Goal: Task Accomplishment & Management: Complete application form

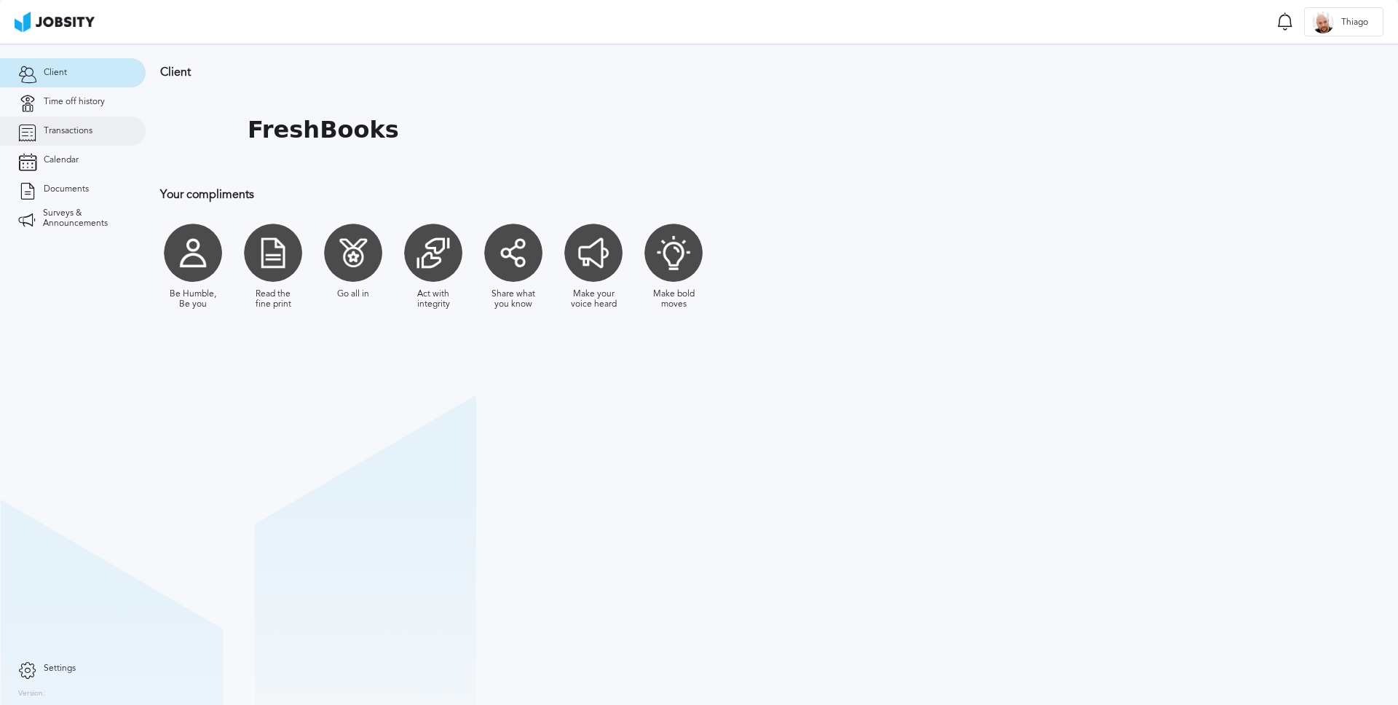
click at [80, 138] on link "Transactions" at bounding box center [73, 130] width 146 height 29
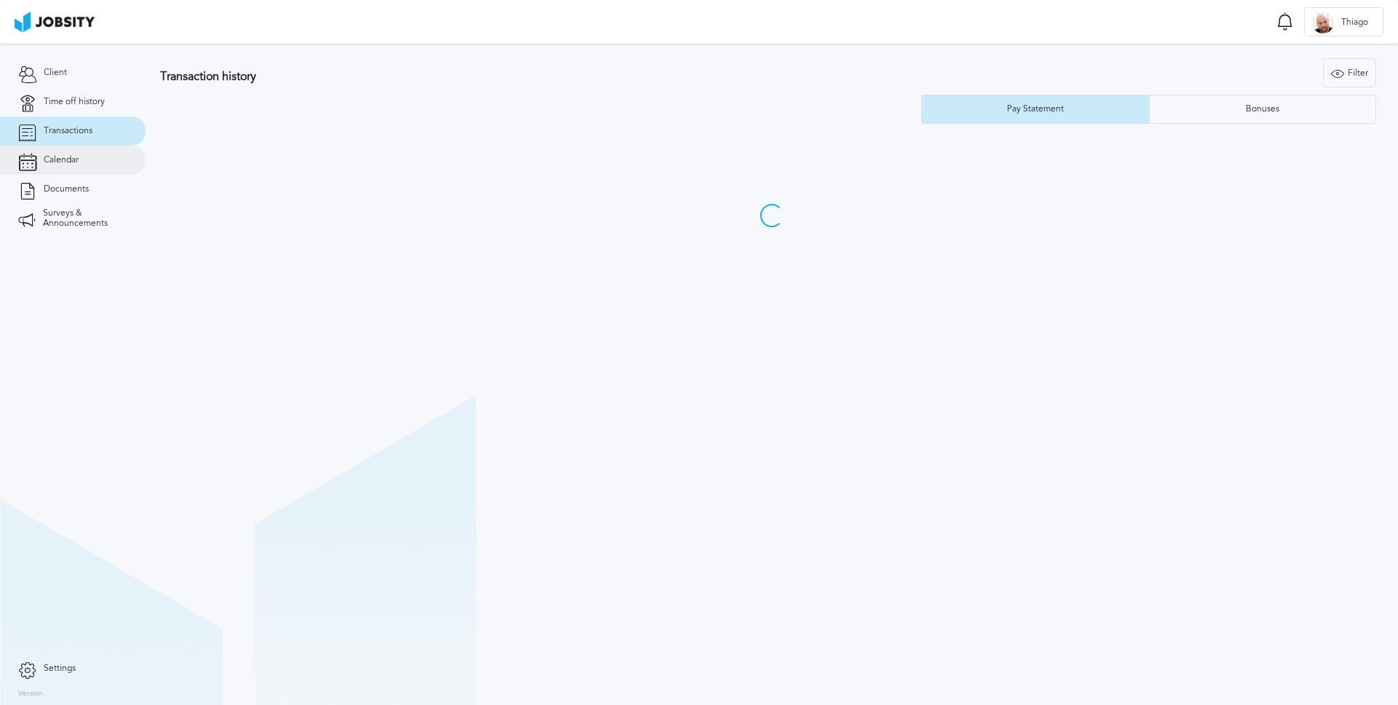
click at [77, 158] on span "Calendar" at bounding box center [61, 160] width 35 height 10
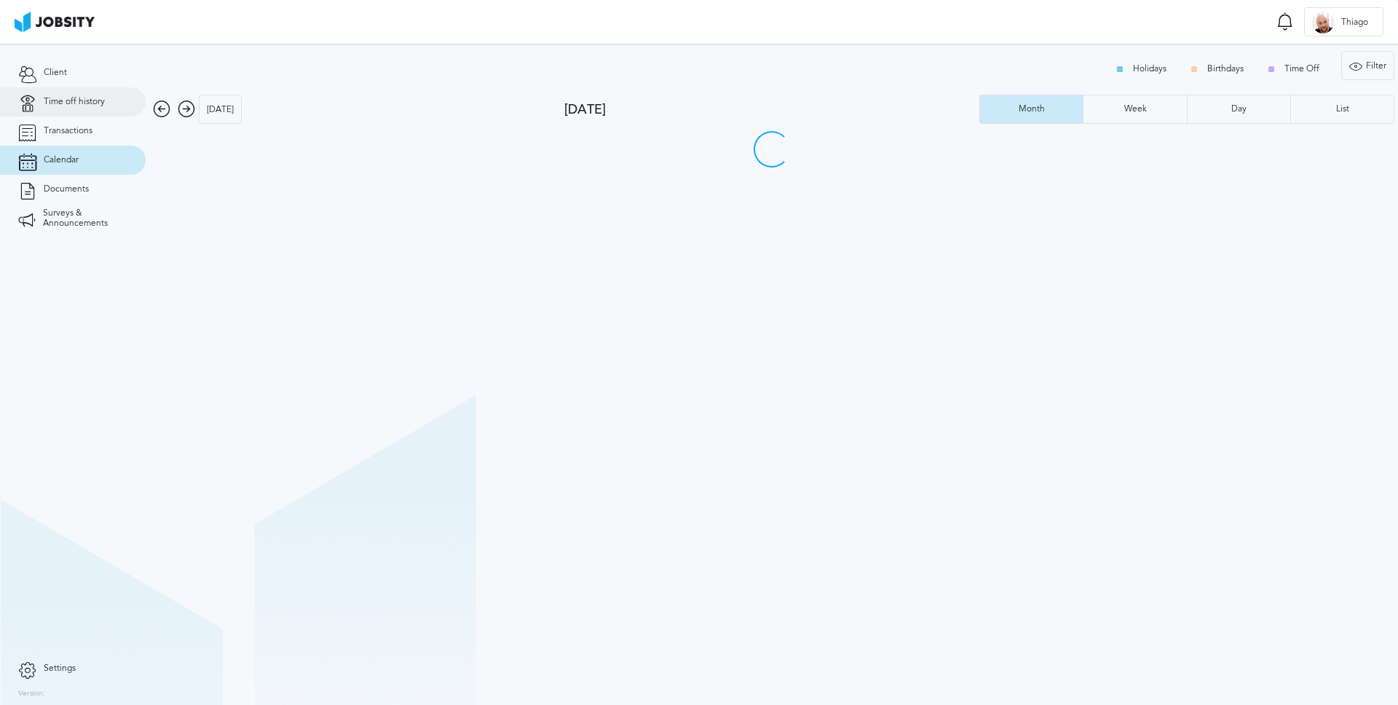
click at [78, 113] on link "Time off history" at bounding box center [73, 101] width 146 height 29
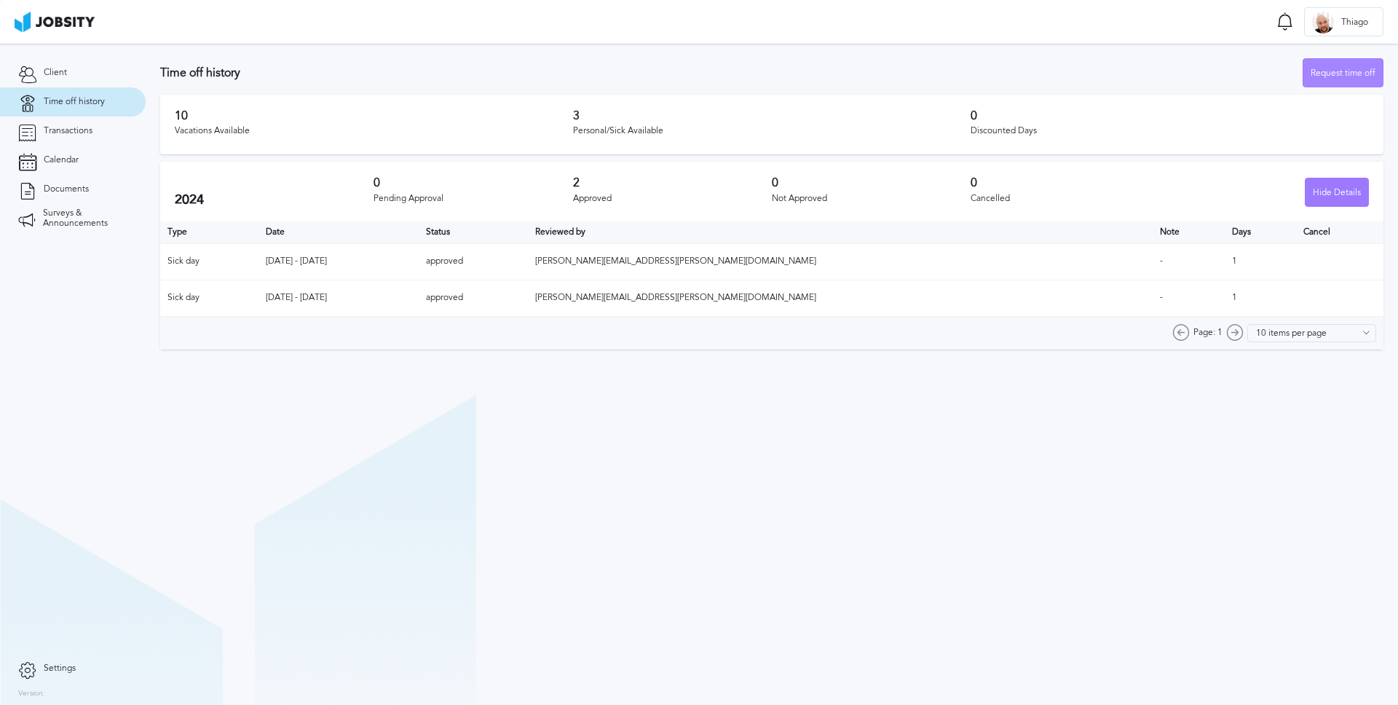
click at [1361, 71] on div "Request time off" at bounding box center [1342, 73] width 79 height 29
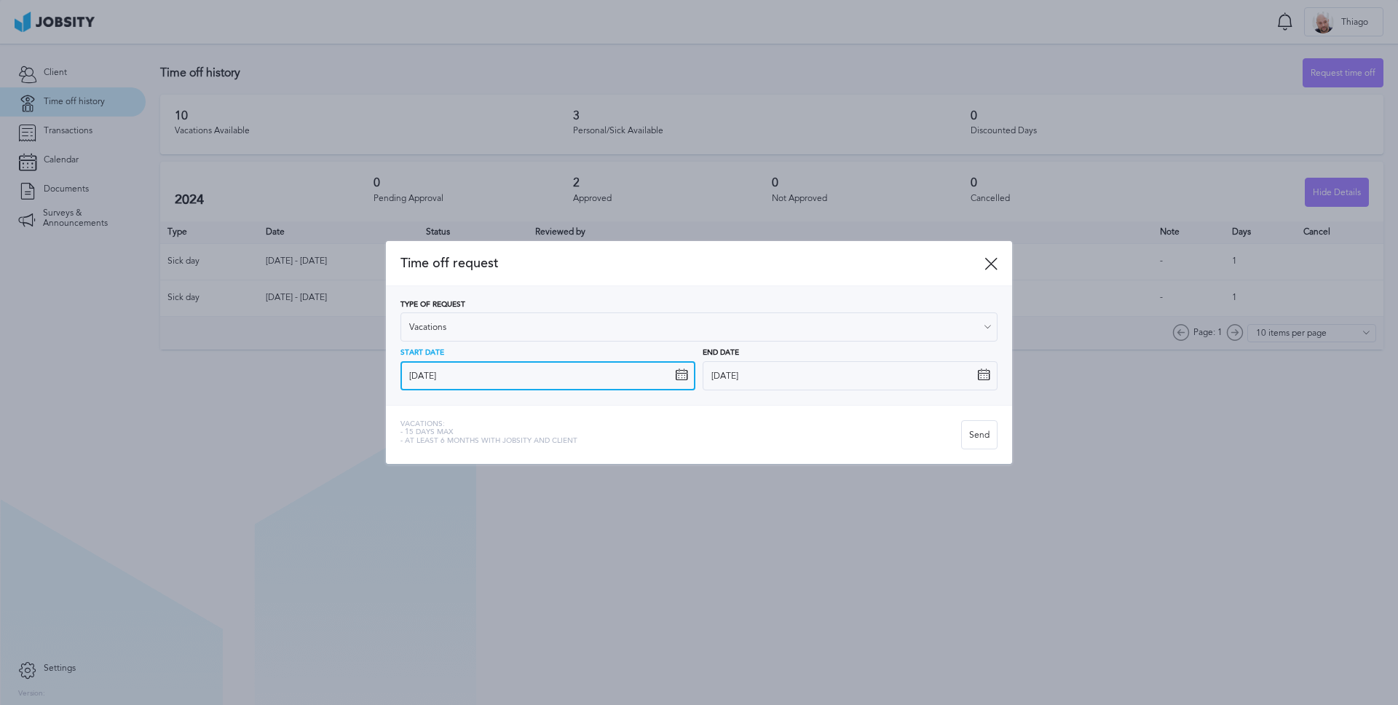
click at [483, 371] on input "[DATE]" at bounding box center [547, 375] width 295 height 29
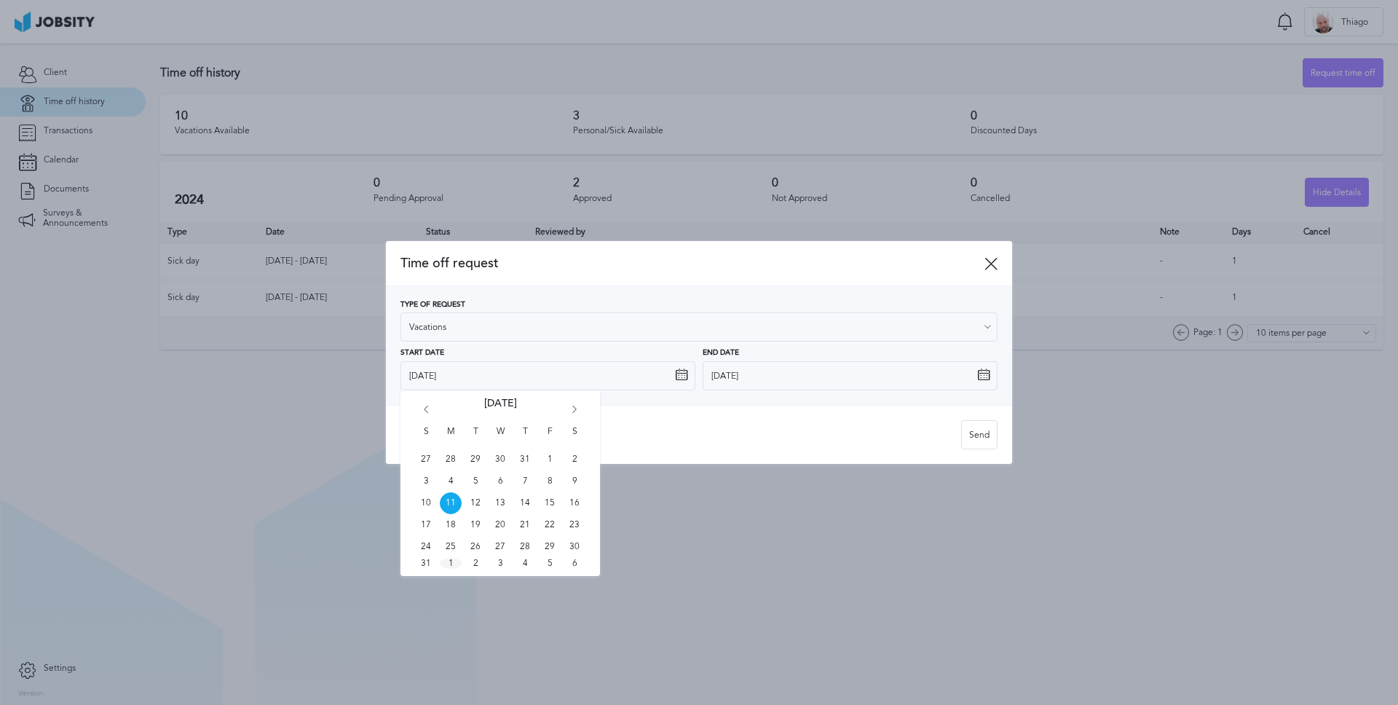
click at [450, 560] on span "1" at bounding box center [451, 563] width 22 height 11
type input "[DATE]"
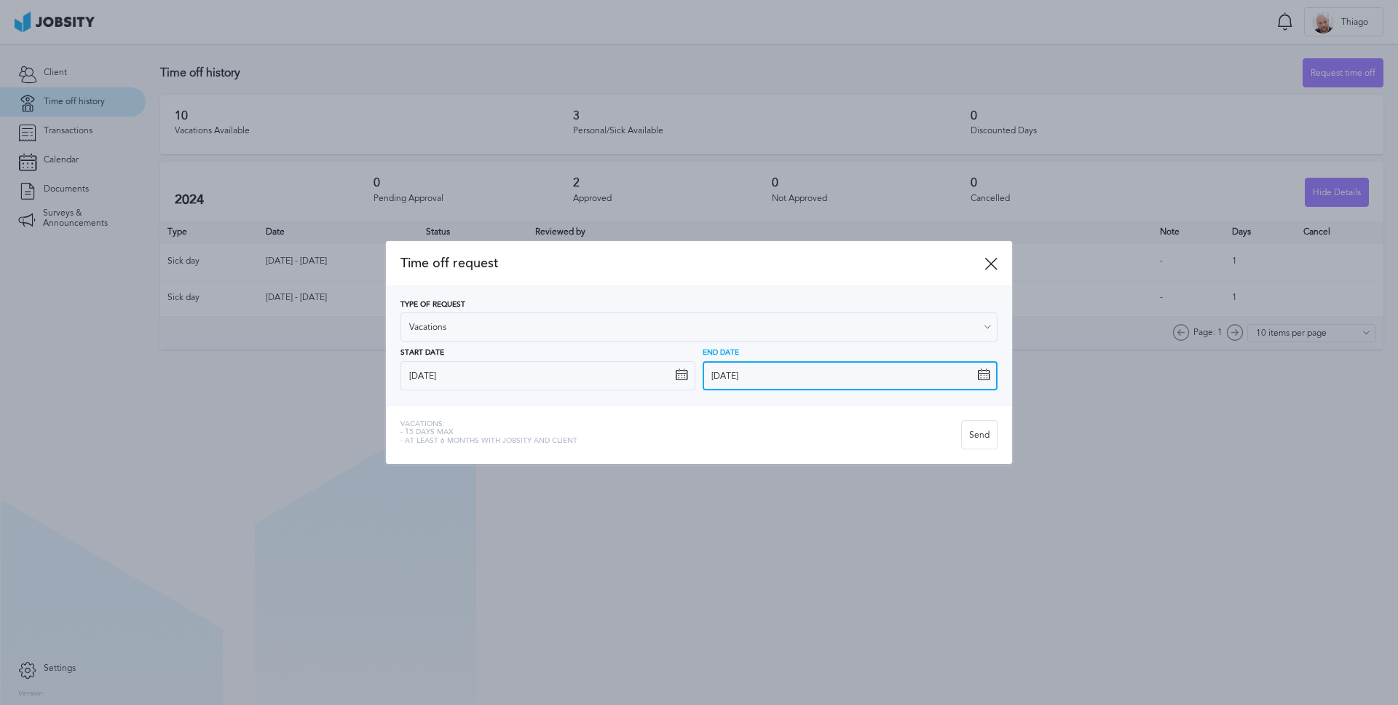
click at [975, 376] on input "[DATE]" at bounding box center [850, 375] width 295 height 29
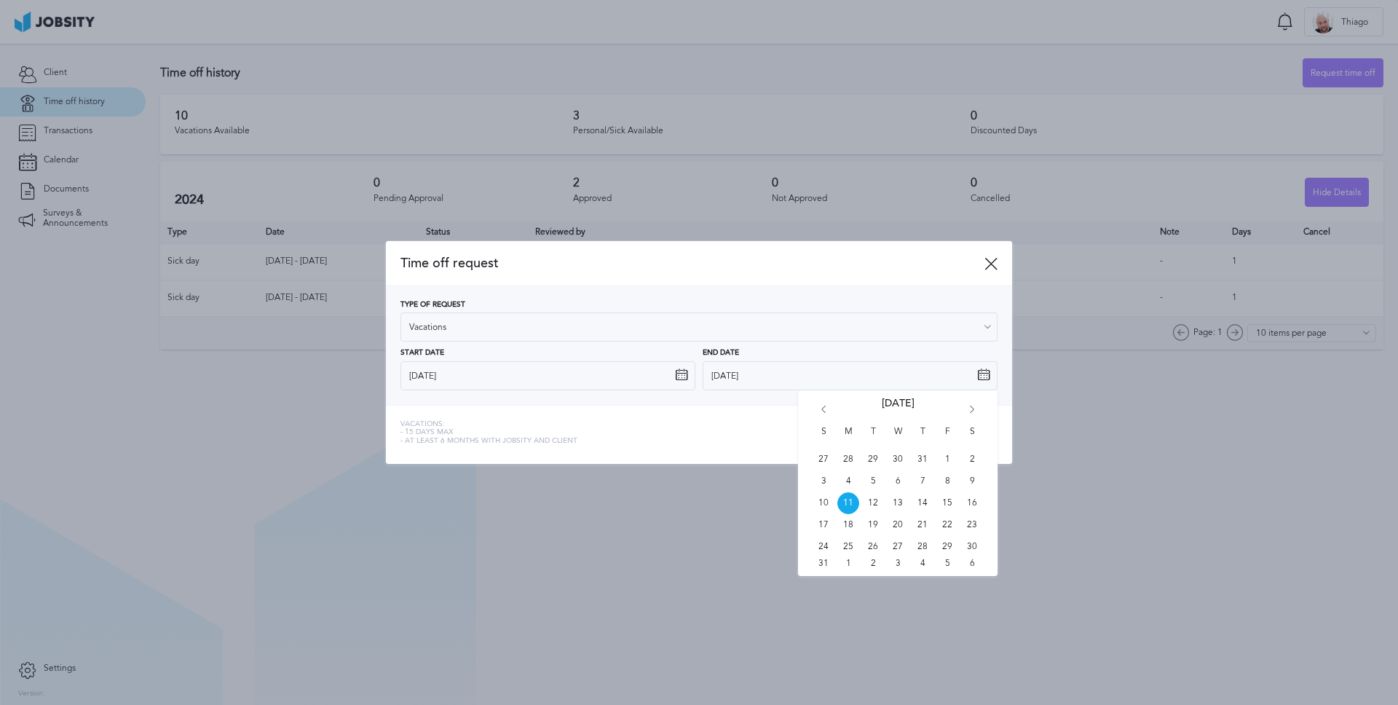
click at [976, 405] on icon "Go forward 1 month" at bounding box center [971, 411] width 13 height 13
click at [943, 475] on span "12" at bounding box center [947, 481] width 22 height 22
type input "[DATE]"
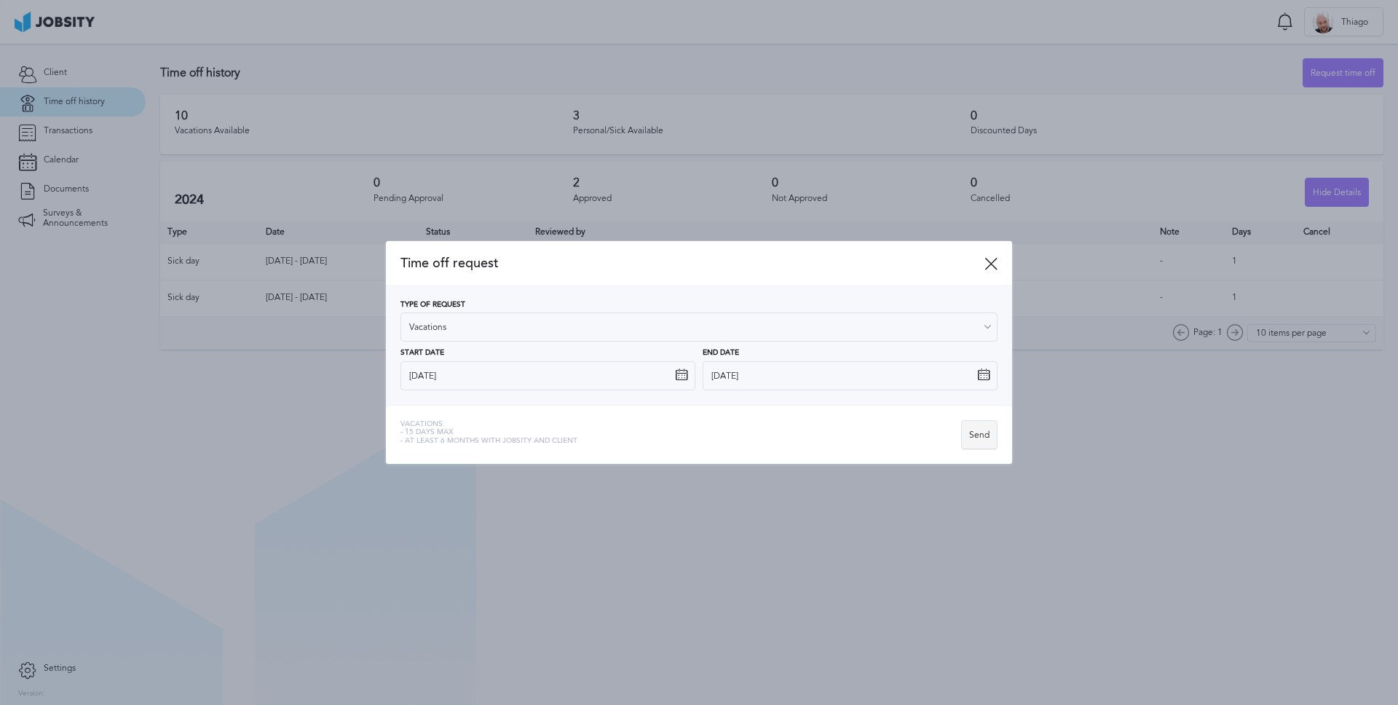
click at [979, 440] on div "Send" at bounding box center [979, 435] width 35 height 29
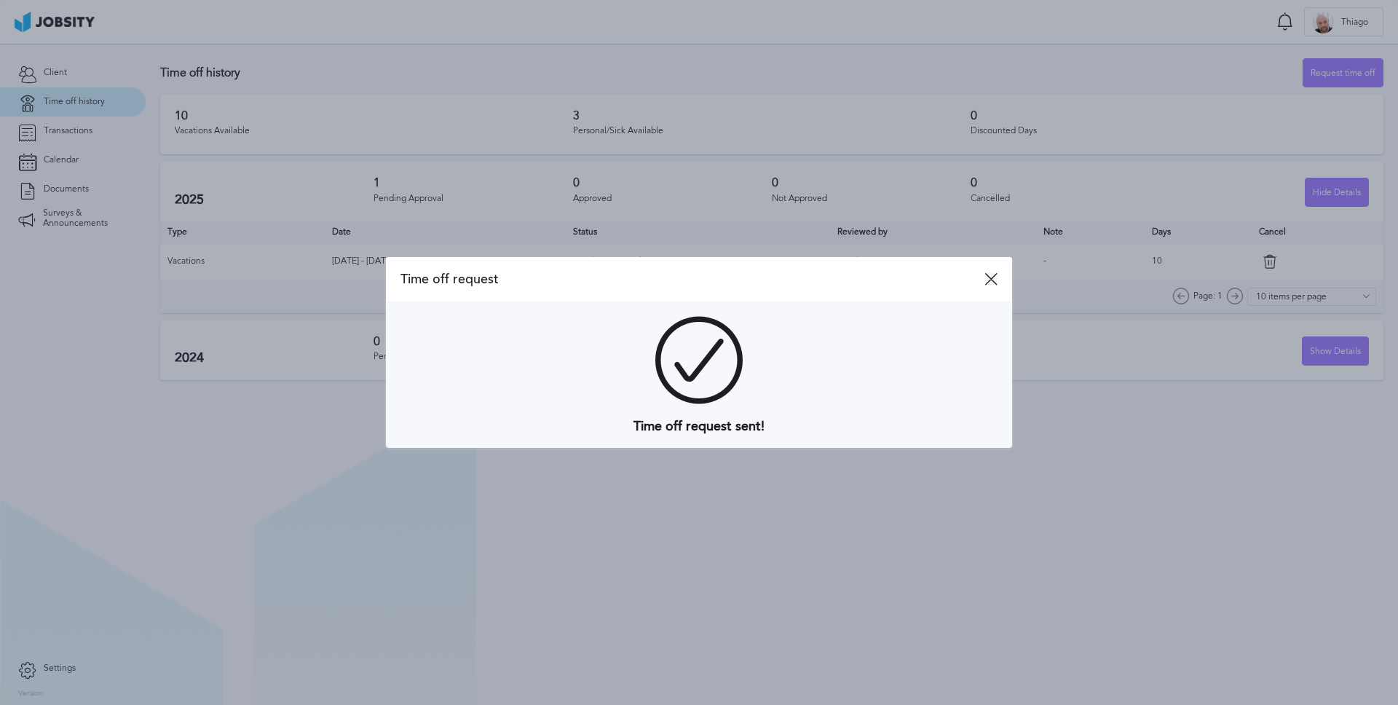
click at [989, 277] on icon at bounding box center [990, 278] width 13 height 13
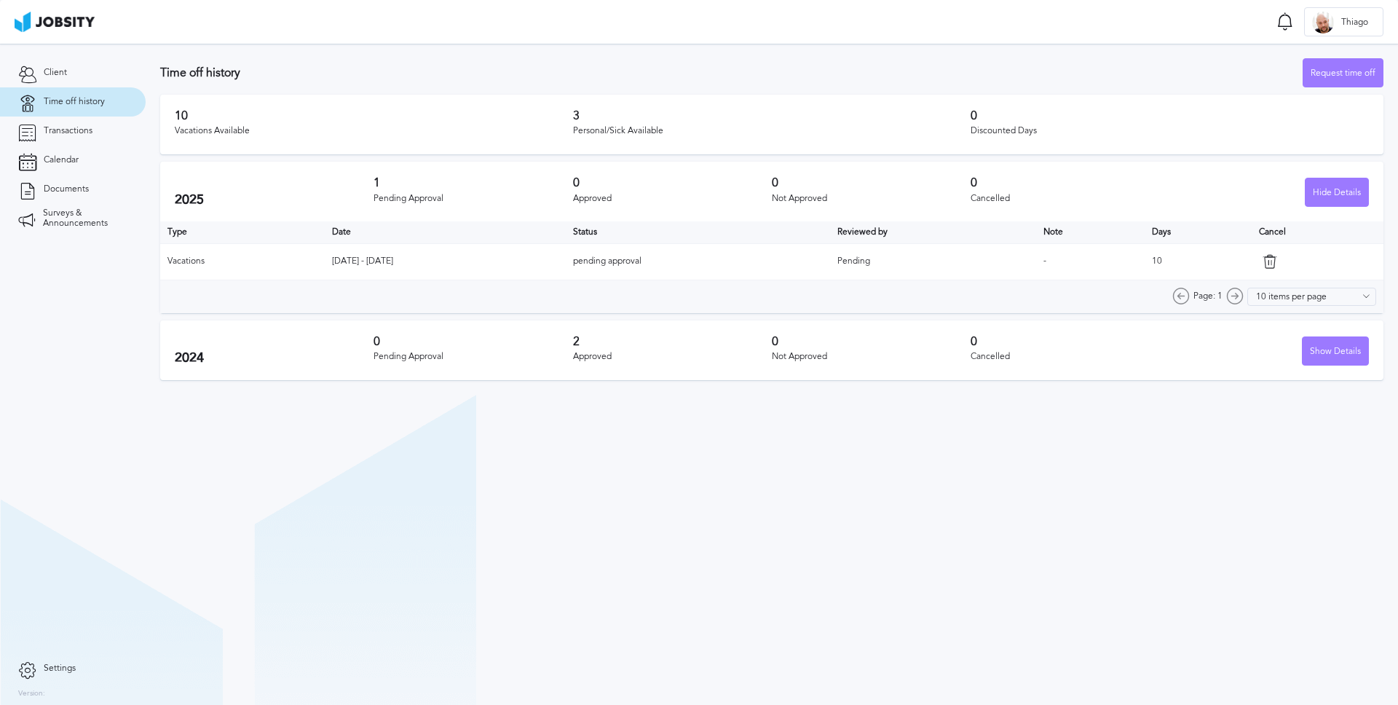
click at [482, 128] on div "Vacations Available" at bounding box center [374, 131] width 398 height 10
drag, startPoint x: 317, startPoint y: 259, endPoint x: 414, endPoint y: 258, distance: 96.8
click at [414, 258] on tr "Vacations [DATE] - [DATE] pending approval Pending - 10" at bounding box center [771, 261] width 1223 height 36
copy tr "[DATE] - [DATE]"
drag, startPoint x: 1162, startPoint y: 261, endPoint x: 1181, endPoint y: 258, distance: 19.1
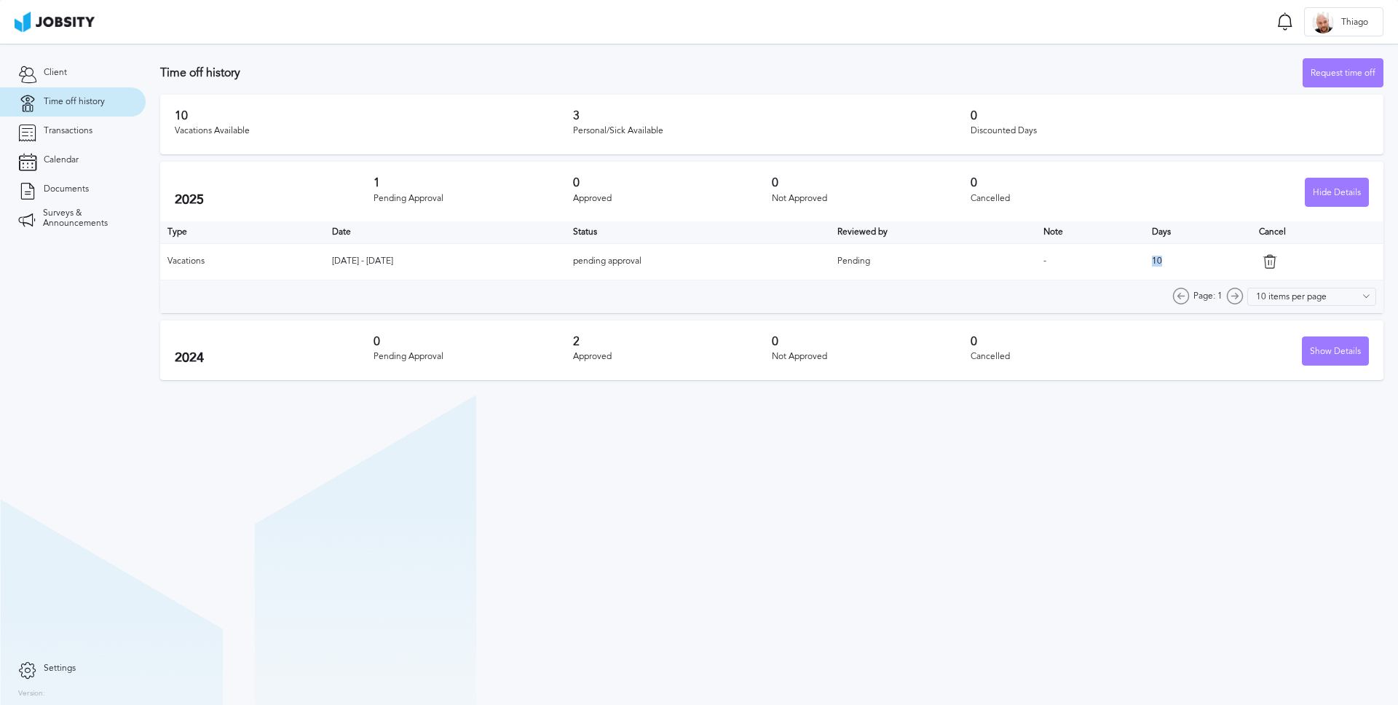
click at [1181, 258] on td "10" at bounding box center [1197, 261] width 106 height 36
drag, startPoint x: 413, startPoint y: 258, endPoint x: 387, endPoint y: 254, distance: 25.9
click at [387, 254] on td "[DATE] - [DATE]" at bounding box center [445, 261] width 241 height 36
click at [488, 264] on td "[DATE] - [DATE]" at bounding box center [445, 261] width 241 height 36
drag, startPoint x: 383, startPoint y: 265, endPoint x: 328, endPoint y: 262, distance: 54.7
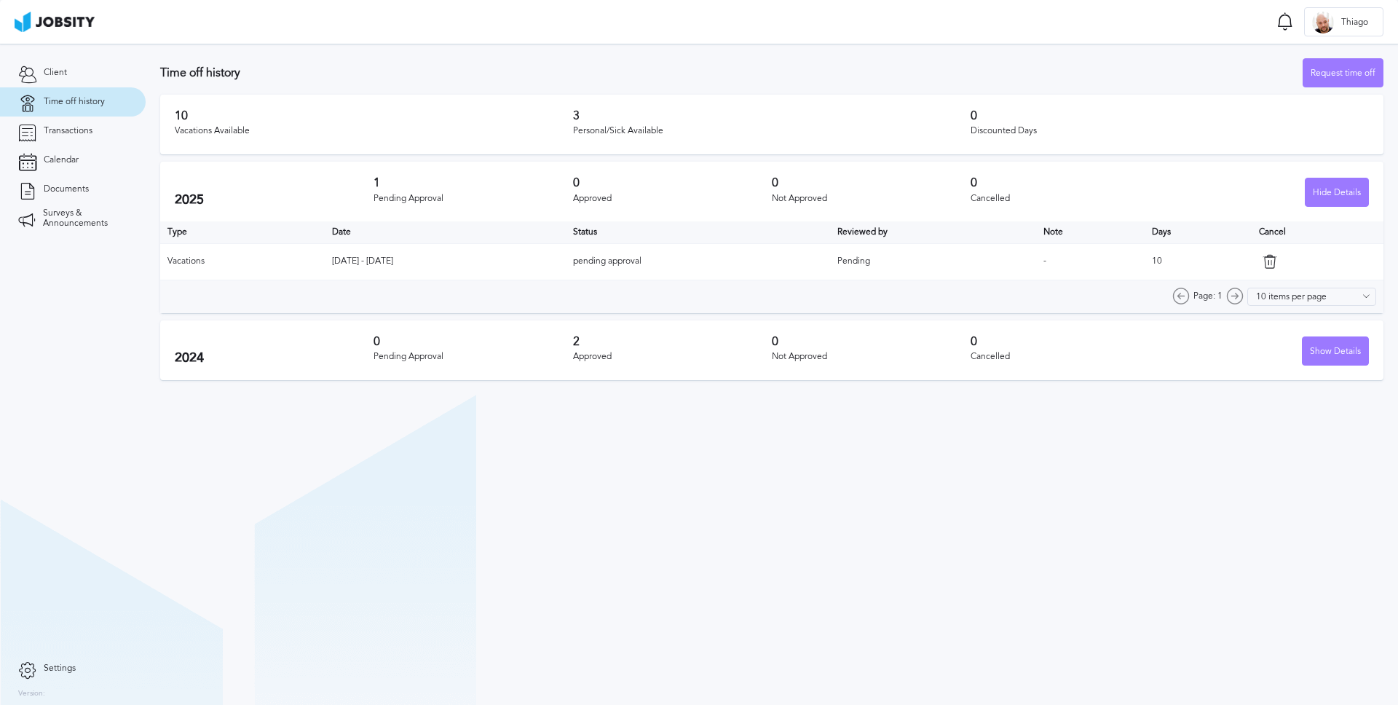
click at [328, 262] on td "[DATE] - [DATE]" at bounding box center [445, 261] width 241 height 36
